Goal: Browse casually: Explore the website without a specific task or goal

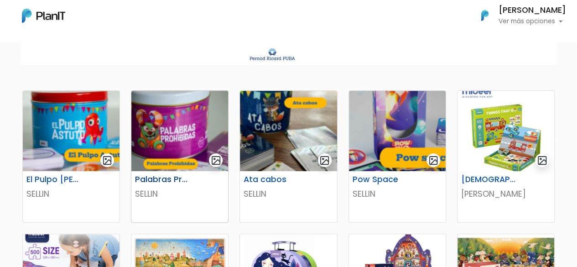
click at [180, 133] on img at bounding box center [179, 131] width 97 height 80
click at [386, 48] on div at bounding box center [289, 7] width 358 height 99
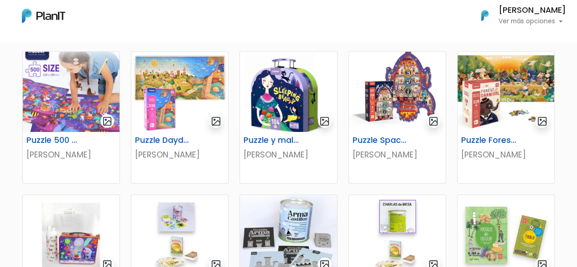
scroll to position [326, 0]
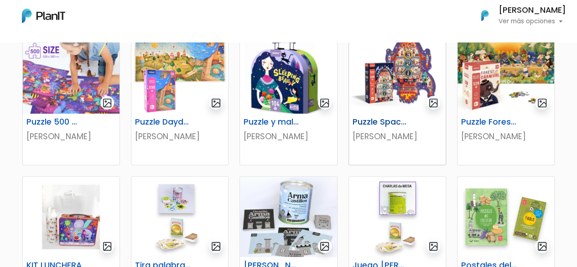
click at [403, 73] on img at bounding box center [397, 73] width 97 height 80
